Goal: Task Accomplishment & Management: Use online tool/utility

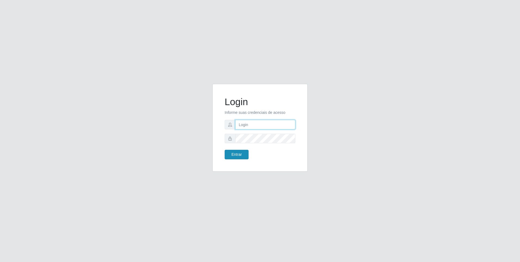
type input "[EMAIL_ADDRESS][DOMAIN_NAME]"
click at [240, 154] on button "Entrar" at bounding box center [237, 155] width 24 height 10
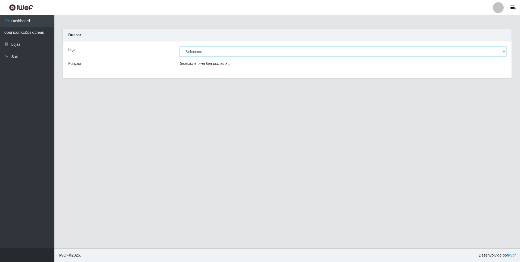
click at [194, 51] on select "[Selecione...] [GEOGRAPHIC_DATA] - [GEOGRAPHIC_DATA]" at bounding box center [343, 52] width 326 height 10
select select "432"
click at [180, 47] on select "[Selecione...] [GEOGRAPHIC_DATA] - [GEOGRAPHIC_DATA]" at bounding box center [343, 52] width 326 height 10
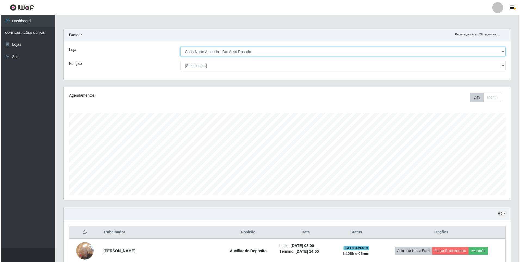
scroll to position [75, 0]
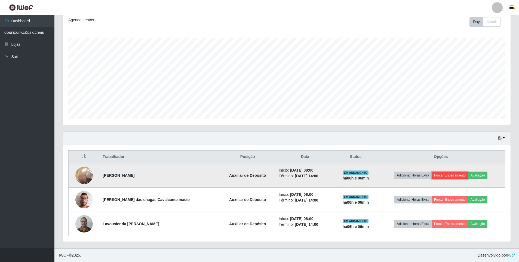
click at [443, 174] on button "Forçar Encerramento" at bounding box center [449, 175] width 36 height 8
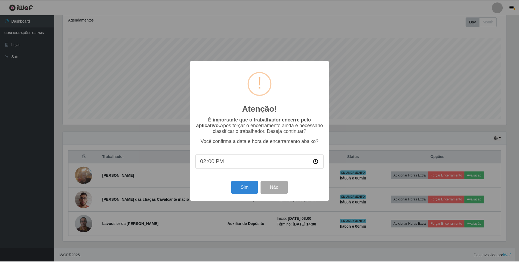
scroll to position [113, 445]
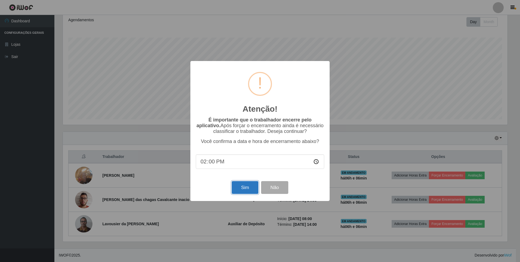
click at [248, 193] on button "Sim" at bounding box center [245, 187] width 26 height 13
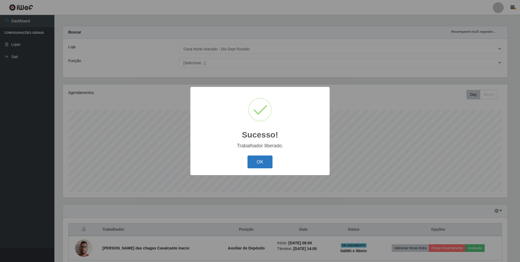
click at [262, 166] on button "OK" at bounding box center [260, 161] width 25 height 13
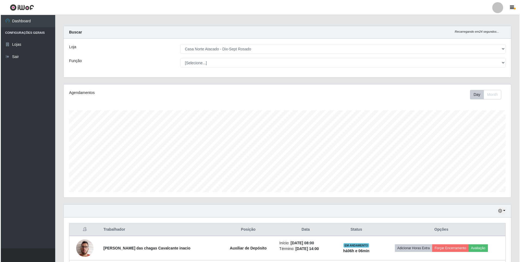
scroll to position [51, 0]
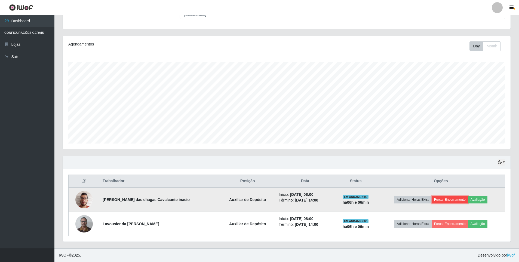
click at [446, 198] on button "Forçar Encerramento" at bounding box center [449, 200] width 36 height 8
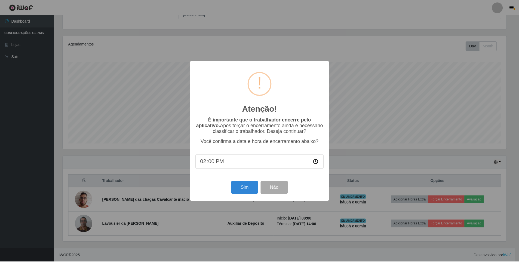
scroll to position [113, 445]
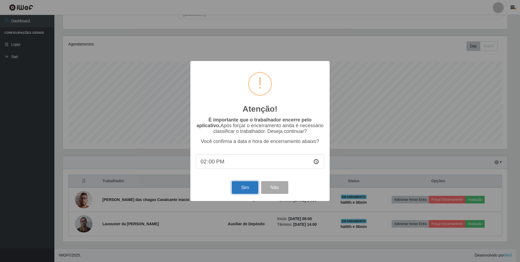
click at [235, 187] on button "Sim" at bounding box center [245, 187] width 26 height 13
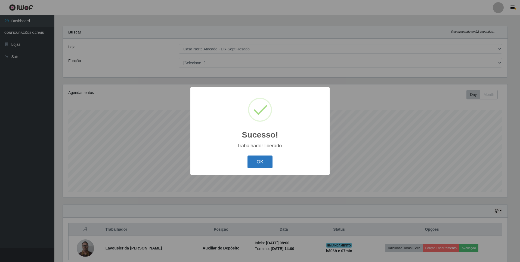
click at [259, 163] on button "OK" at bounding box center [260, 161] width 25 height 13
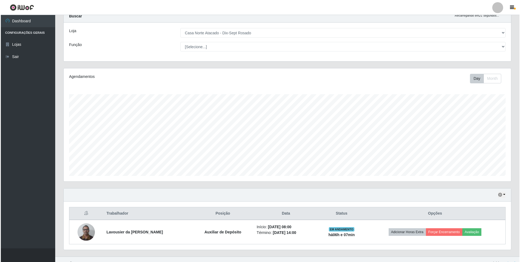
scroll to position [27, 0]
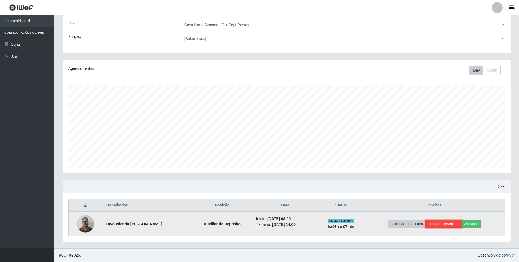
click at [438, 220] on button "Forçar Encerramento" at bounding box center [443, 224] width 36 height 8
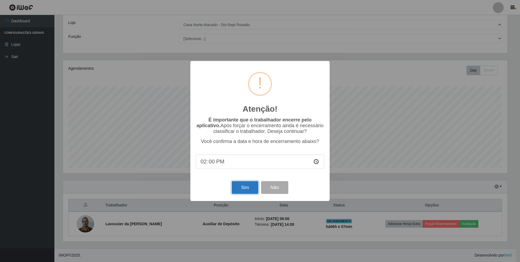
click at [241, 190] on button "Sim" at bounding box center [245, 187] width 26 height 13
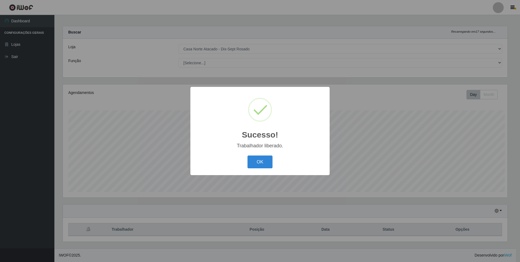
scroll to position [0, 0]
click at [261, 161] on button "OK" at bounding box center [260, 161] width 25 height 13
